Goal: Task Accomplishment & Management: Complete application form

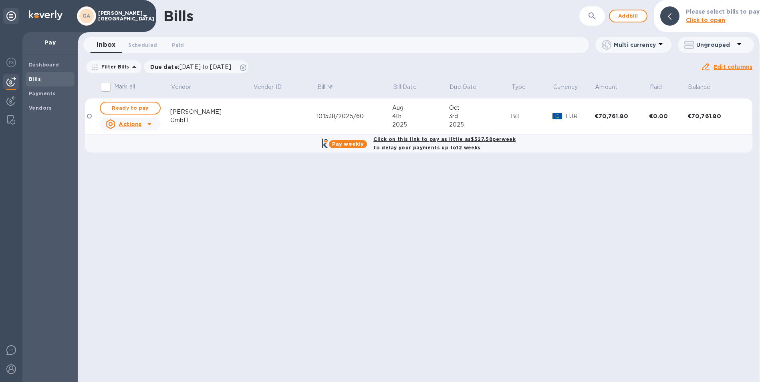
click at [35, 80] on b "Bills" at bounding box center [35, 79] width 12 height 6
click at [133, 48] on span "Scheduled 0" at bounding box center [142, 45] width 29 height 8
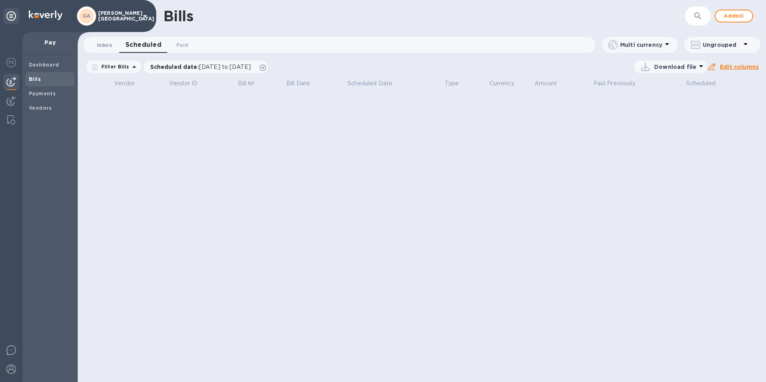
click at [103, 46] on span "Inbox 0" at bounding box center [104, 45] width 15 height 8
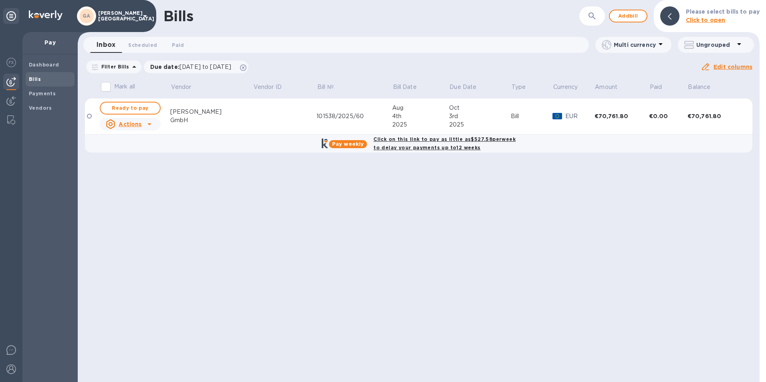
click at [37, 77] on b "Bills" at bounding box center [35, 79] width 12 height 6
click at [629, 14] on span "Add bill" at bounding box center [628, 16] width 24 height 10
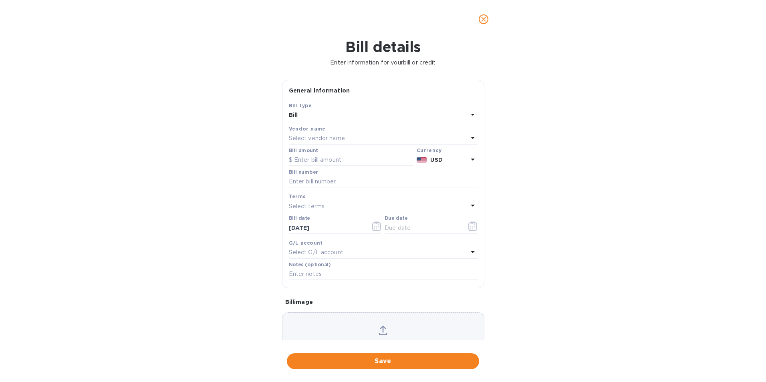
click at [314, 135] on p "Select vendor name" at bounding box center [317, 138] width 56 height 8
click at [328, 188] on p "Gabriel-Glas GmbH" at bounding box center [379, 184] width 169 height 8
click at [316, 157] on input "text" at bounding box center [351, 160] width 125 height 12
type input "74,880.00"
click at [329, 185] on input "text" at bounding box center [383, 182] width 189 height 12
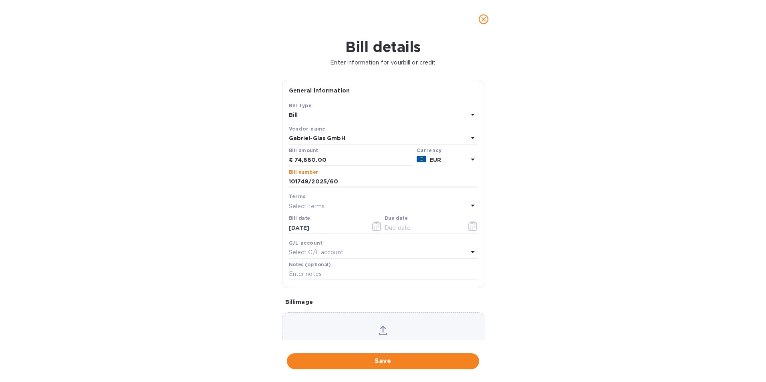
type input "101749/2025/60"
click at [311, 202] on p "Select terms" at bounding box center [307, 206] width 36 height 8
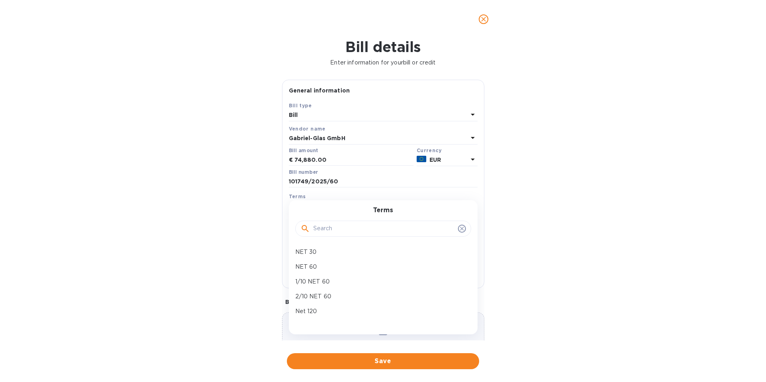
click at [270, 237] on div "Bill details Enter information for your bill or credit General information Save…" at bounding box center [383, 210] width 766 height 344
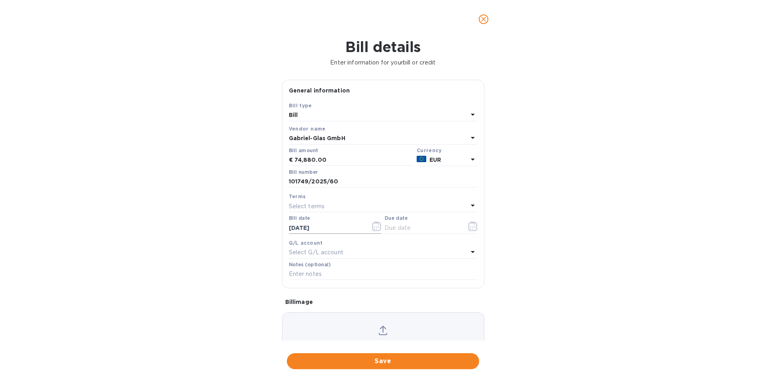
click at [304, 225] on input "[DATE]" at bounding box center [327, 228] width 76 height 12
click at [374, 228] on icon "button" at bounding box center [376, 227] width 9 height 10
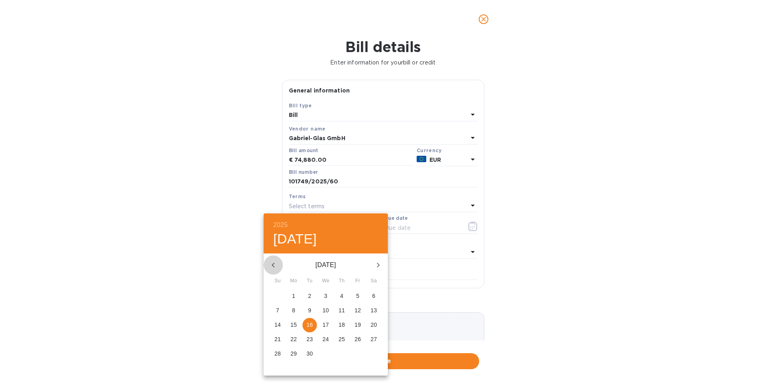
click at [274, 264] on icon "button" at bounding box center [273, 265] width 3 height 5
click at [358, 349] on button "29" at bounding box center [358, 354] width 14 height 14
type input "[DATE]"
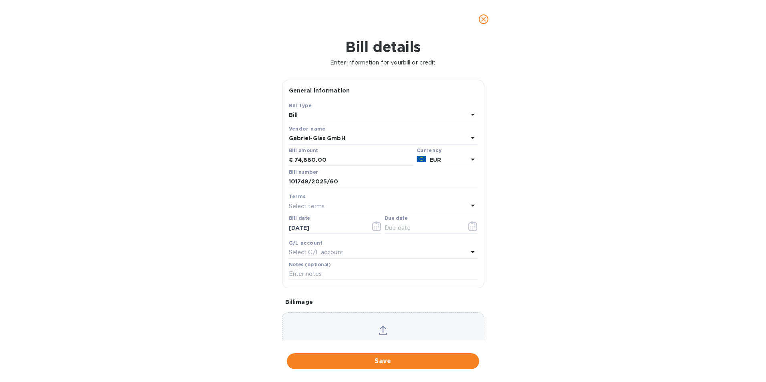
click at [344, 208] on div "Select terms" at bounding box center [378, 206] width 179 height 11
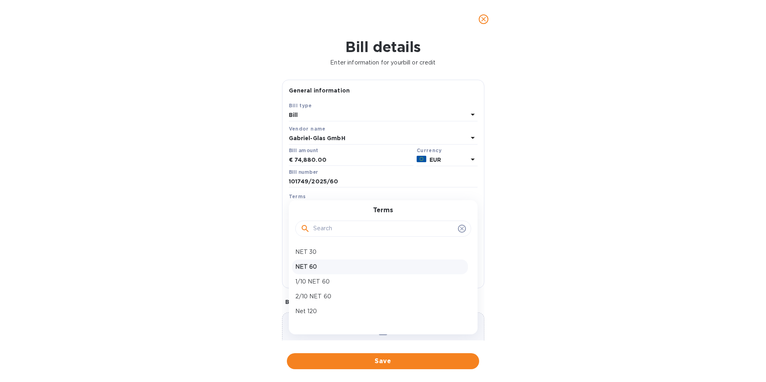
click at [336, 263] on p "NET 60" at bounding box center [379, 267] width 169 height 8
type input "[DATE]"
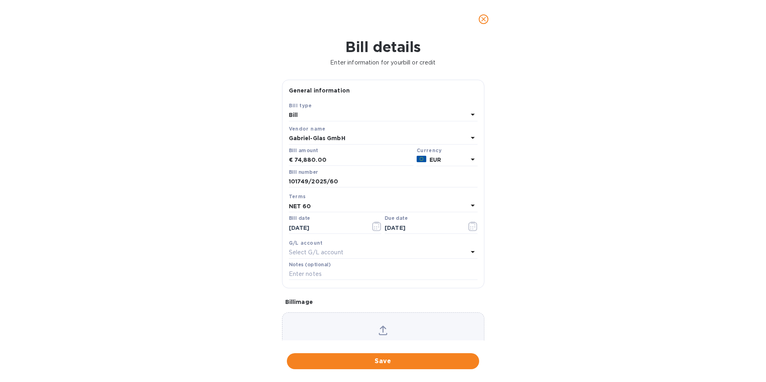
click at [335, 250] on p "Select G/L account" at bounding box center [316, 252] width 54 height 8
click at [544, 224] on div "Bill details Enter information for your bill or credit General information Save…" at bounding box center [383, 210] width 766 height 344
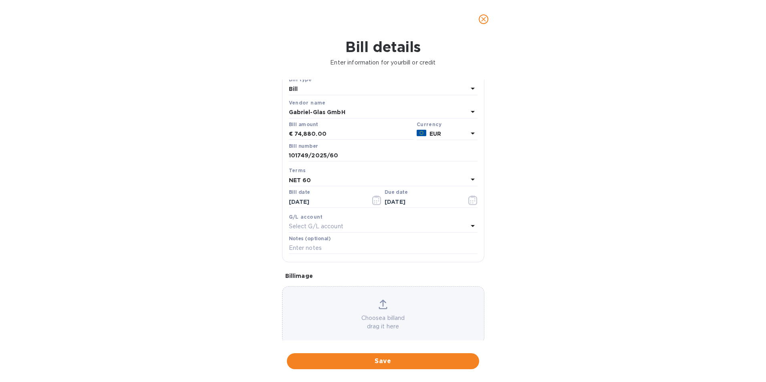
scroll to position [39, 0]
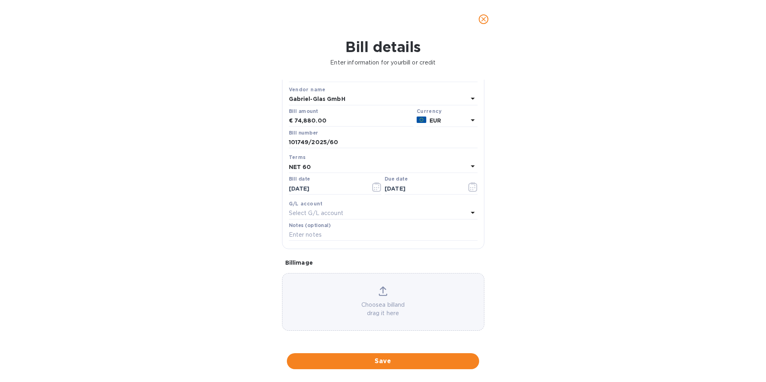
click at [380, 293] on icon at bounding box center [383, 291] width 9 height 10
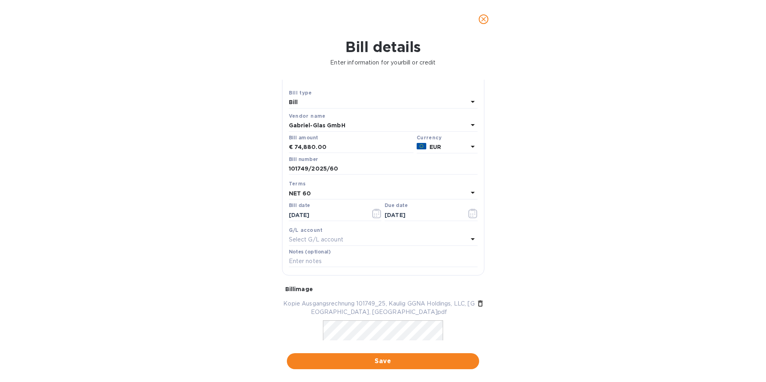
scroll to position [0, 0]
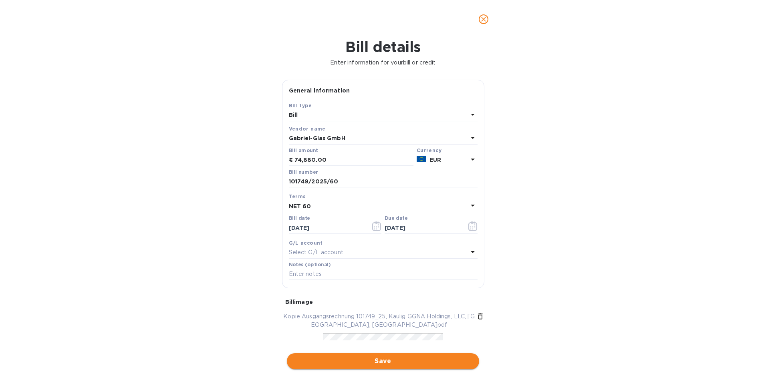
click at [407, 358] on span "Save" at bounding box center [382, 362] width 179 height 10
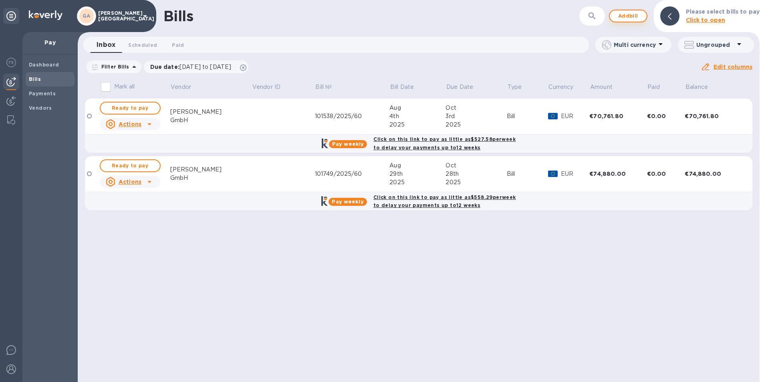
click at [632, 16] on span "Add bill" at bounding box center [628, 16] width 24 height 10
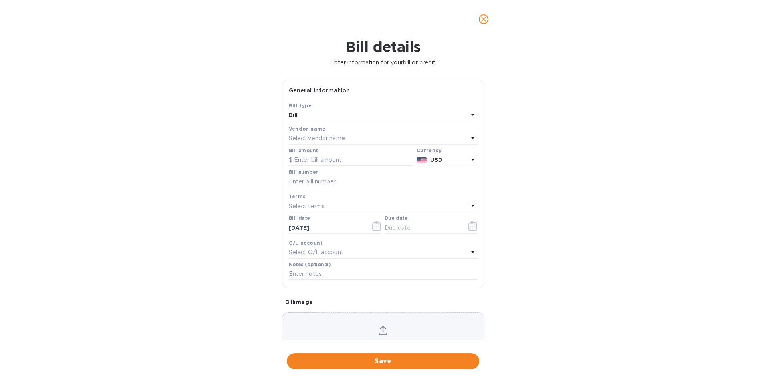
click at [324, 135] on p "Select vendor name" at bounding box center [317, 138] width 56 height 8
click at [344, 188] on p "Gabriel-Glas GmbH" at bounding box center [379, 184] width 169 height 8
click at [336, 163] on input "text" at bounding box center [351, 160] width 125 height 12
type input "70,720.00"
click at [338, 180] on input "text" at bounding box center [383, 182] width 189 height 12
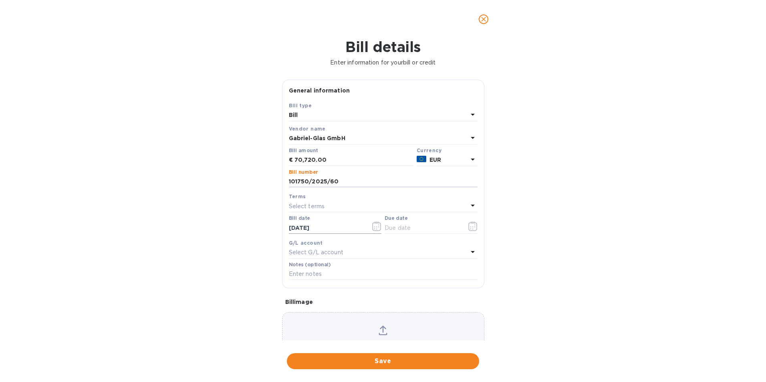
type input "101750/2025/60"
click at [335, 227] on input "[DATE]" at bounding box center [327, 228] width 76 height 12
click at [380, 226] on button "button" at bounding box center [376, 226] width 19 height 19
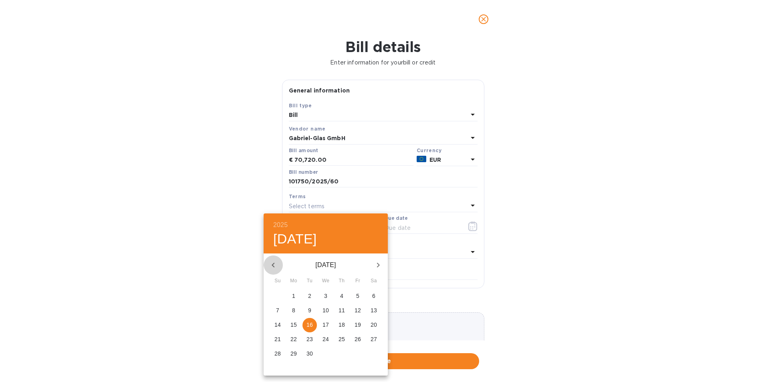
click at [273, 265] on icon "button" at bounding box center [273, 265] width 10 height 10
click at [352, 355] on span "29" at bounding box center [358, 354] width 14 height 8
type input "[DATE]"
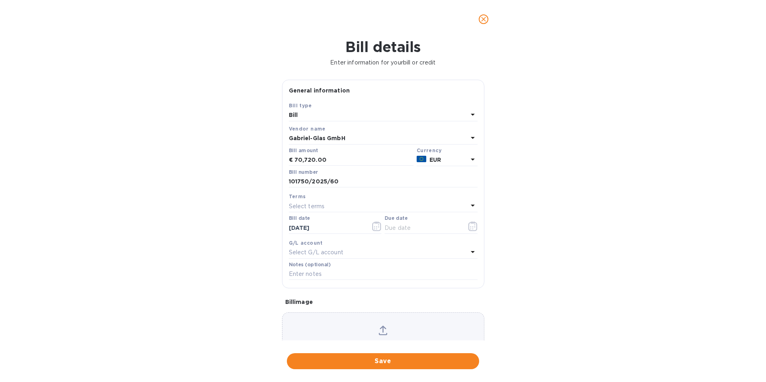
click at [317, 198] on div "Terms" at bounding box center [383, 196] width 189 height 8
click at [319, 206] on p "Select terms" at bounding box center [307, 206] width 36 height 8
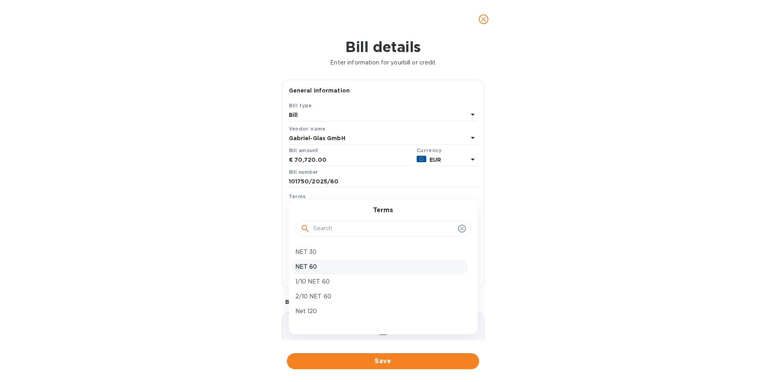
click at [313, 264] on p "NET 60" at bounding box center [379, 267] width 169 height 8
type input "[DATE]"
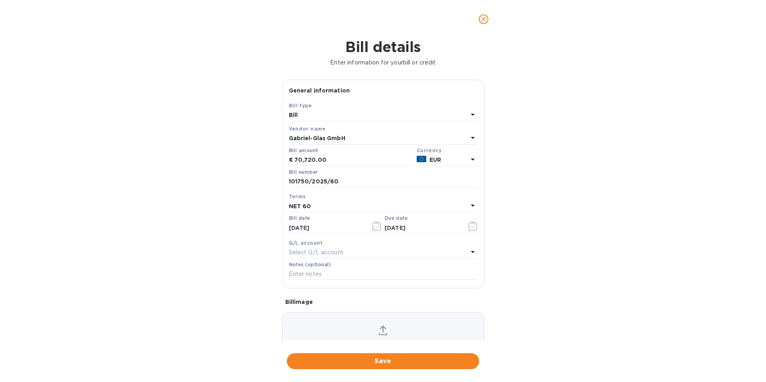
click at [386, 335] on div "Choose a bill and drag it here" at bounding box center [383, 341] width 202 height 31
click at [376, 363] on span "Save" at bounding box center [382, 362] width 179 height 10
